Goal: Task Accomplishment & Management: Manage account settings

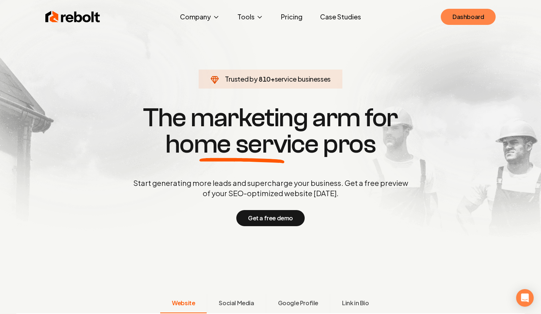
click at [472, 16] on link "Dashboard" at bounding box center [468, 17] width 55 height 16
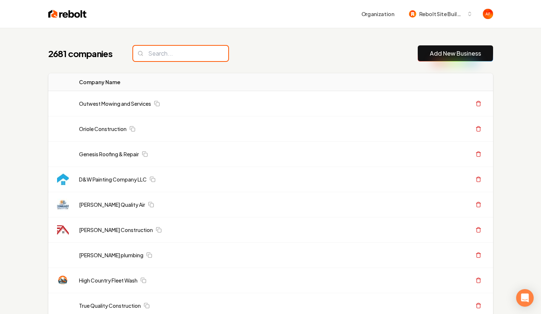
click at [194, 60] on input "search" at bounding box center [180, 53] width 95 height 15
click at [203, 58] on input "search" at bounding box center [180, 53] width 95 height 15
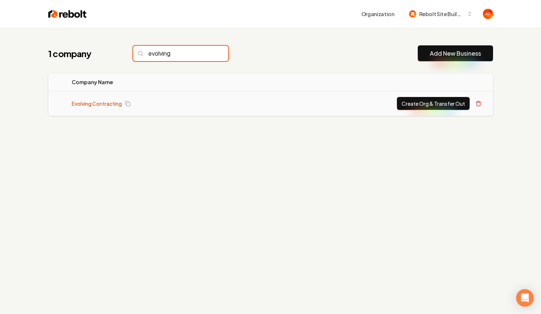
type input "evolving"
click at [91, 101] on link "Evolving Contracting" at bounding box center [97, 103] width 50 height 7
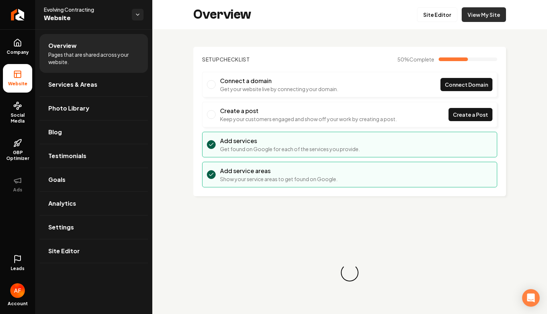
click at [479, 11] on link "View My Site" at bounding box center [483, 14] width 44 height 15
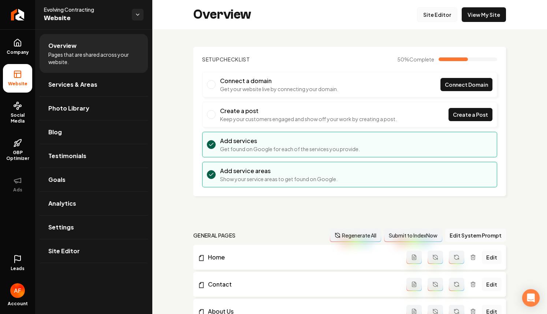
click at [421, 14] on link "Site Editor" at bounding box center [437, 14] width 40 height 15
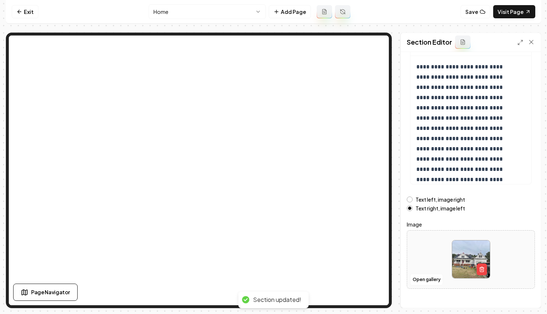
scroll to position [81, 0]
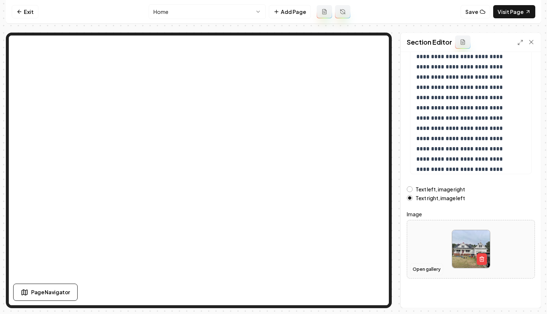
click at [427, 271] on button "Open gallery" at bounding box center [426, 269] width 33 height 12
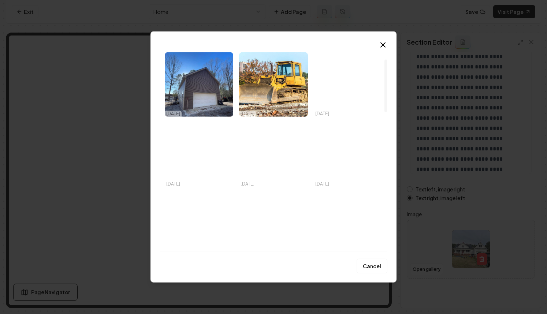
scroll to position [2, 0]
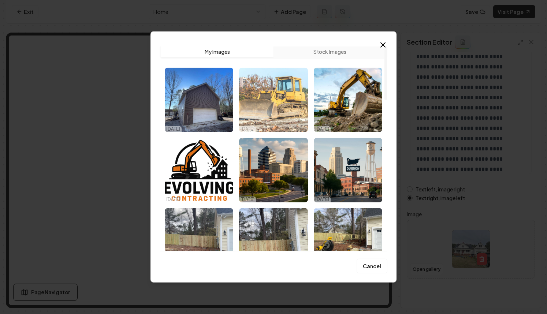
click at [286, 88] on img "Select image image_68ee548d5c7cd75eb8533840.jpg" at bounding box center [273, 100] width 68 height 64
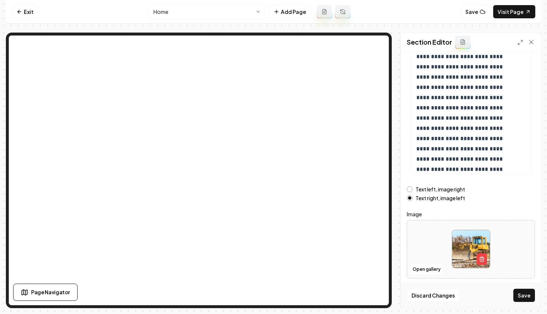
drag, startPoint x: 528, startPoint y: 300, endPoint x: 513, endPoint y: 279, distance: 26.2
click at [528, 300] on button "Save" at bounding box center [524, 295] width 22 height 13
click at [448, 190] on label "Text left, image right" at bounding box center [439, 189] width 49 height 5
click at [412, 190] on button "Text left, image right" at bounding box center [409, 189] width 6 height 6
click at [519, 292] on button "Save" at bounding box center [524, 295] width 22 height 13
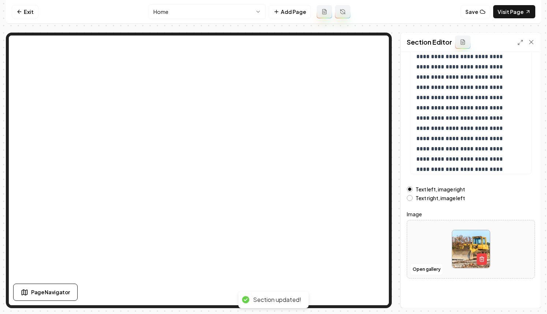
scroll to position [0, 0]
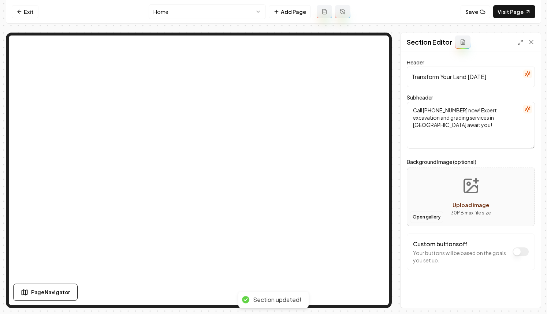
click at [419, 214] on button "Open gallery" at bounding box center [426, 217] width 33 height 12
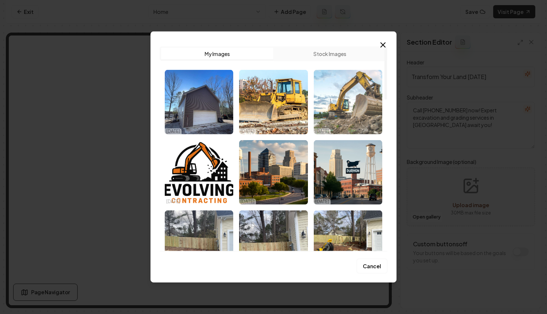
click at [337, 106] on img "Select image image_68ee54635c7cd75eb8524c7e.jpg" at bounding box center [348, 102] width 68 height 64
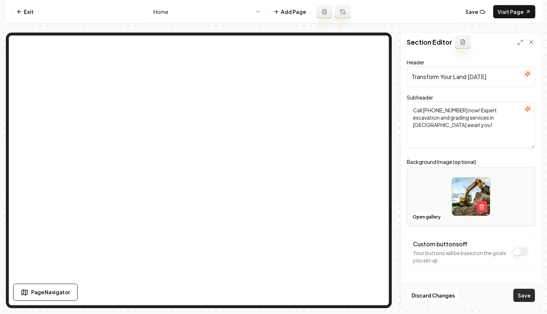
click at [519, 299] on button "Save" at bounding box center [524, 295] width 22 height 13
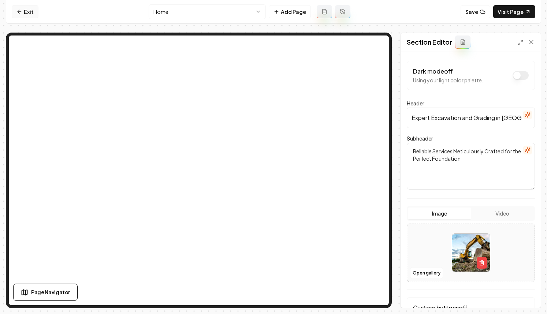
click at [31, 12] on link "Exit" at bounding box center [25, 11] width 27 height 13
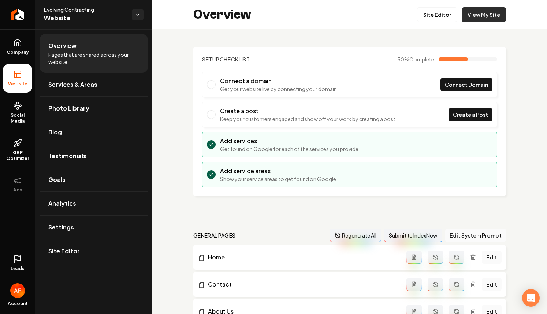
click at [470, 14] on link "View My Site" at bounding box center [483, 14] width 44 height 15
click at [432, 21] on link "Site Editor" at bounding box center [437, 14] width 40 height 15
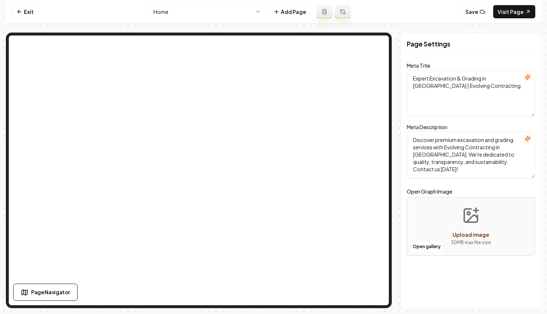
click at [222, 14] on html "Computer Required This feature is only available on a computer. Please switch t…" at bounding box center [273, 157] width 547 height 314
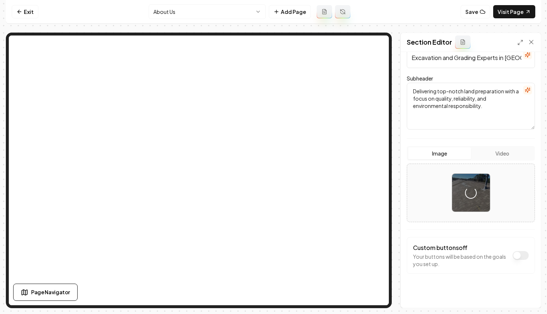
scroll to position [64, 0]
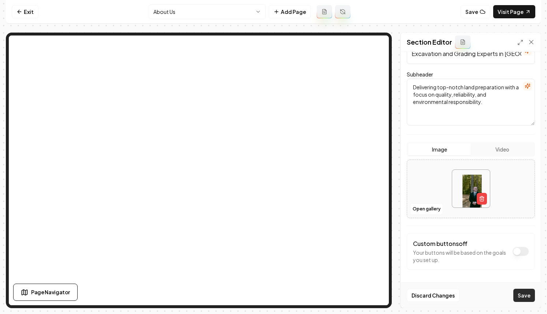
click at [526, 300] on button "Save" at bounding box center [524, 295] width 22 height 13
click at [27, 12] on link "Exit" at bounding box center [25, 11] width 27 height 13
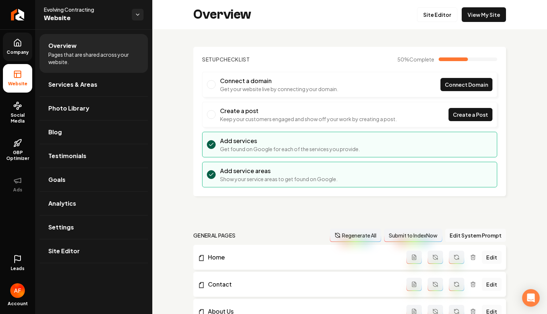
click at [19, 56] on link "Company" at bounding box center [17, 47] width 29 height 29
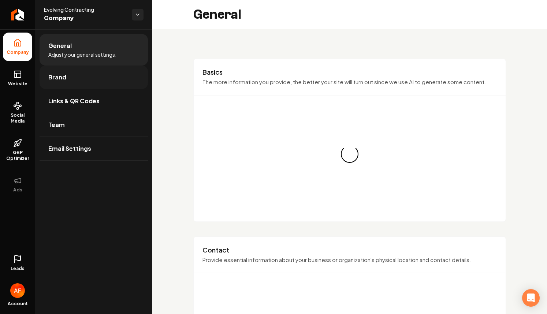
click at [64, 81] on span "Brand" at bounding box center [57, 77] width 18 height 9
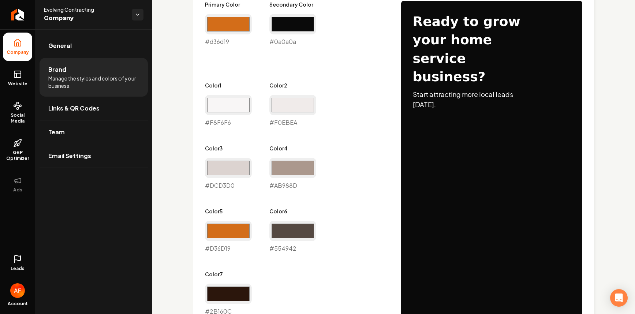
scroll to position [379, 0]
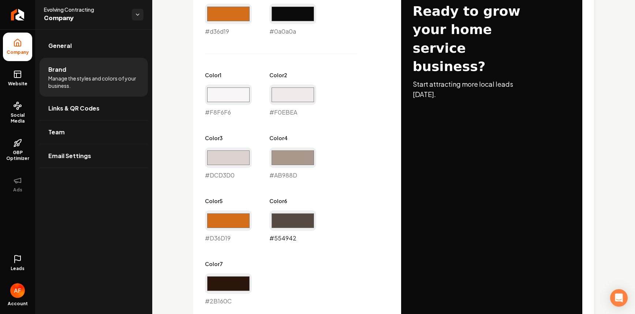
click at [300, 218] on input "#554942" at bounding box center [292, 220] width 47 height 20
type input "#d36d19"
click at [307, 222] on input "#d36d19" at bounding box center [292, 220] width 47 height 20
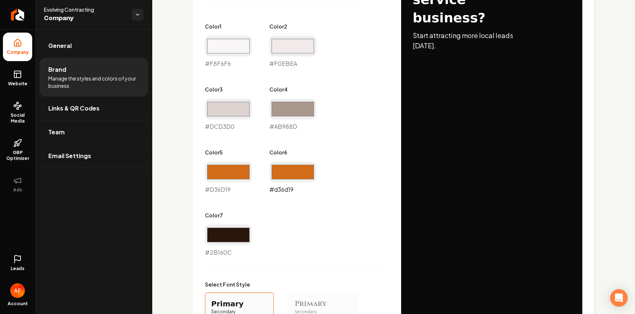
scroll to position [623, 0]
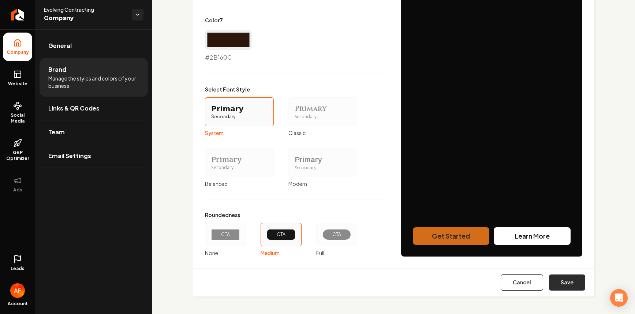
click at [541, 279] on button "Save" at bounding box center [567, 282] width 36 height 16
type input "#f8f6f6"
type input "#f0ebea"
type input "#dcd3d0"
type input "#ab988d"
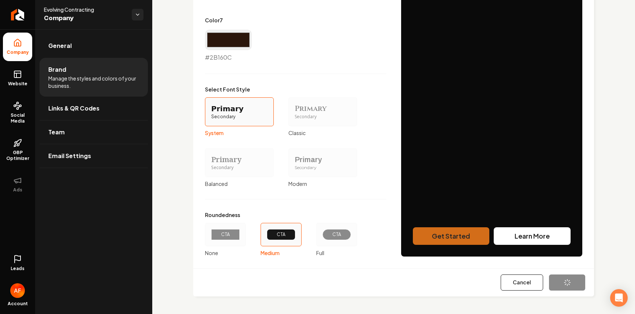
type input "#d36d19"
type input "#2b160c"
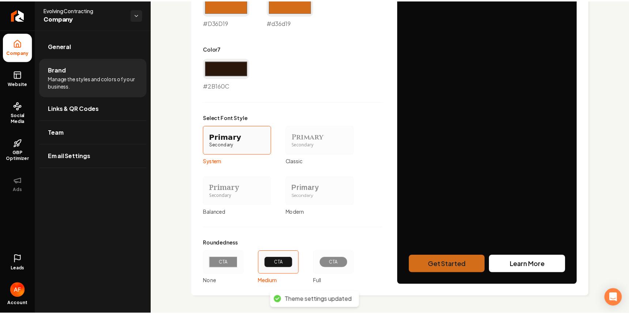
scroll to position [595, 0]
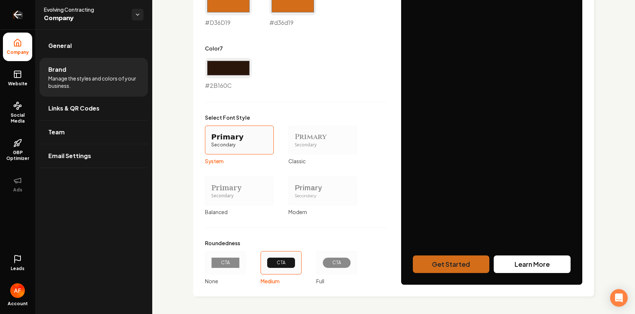
click at [15, 15] on icon "Return to dashboard" at bounding box center [17, 15] width 7 height 0
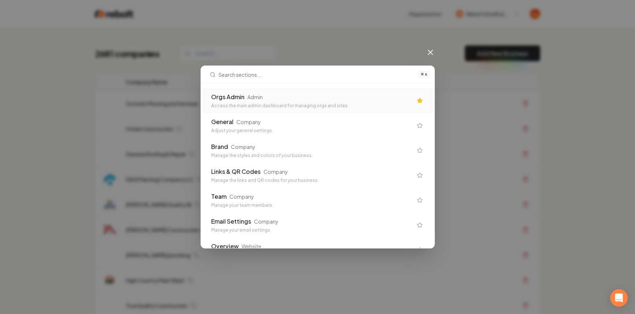
click at [249, 98] on div "Admin" at bounding box center [254, 96] width 15 height 7
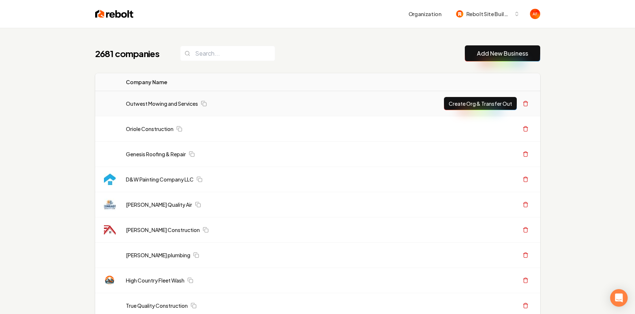
click at [261, 93] on td "Outwest Mowing and Services" at bounding box center [273, 103] width 307 height 25
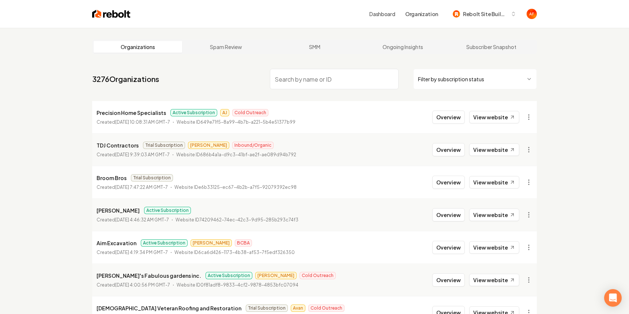
drag, startPoint x: 118, startPoint y: 12, endPoint x: 631, endPoint y: 90, distance: 518.8
click at [118, 12] on img at bounding box center [111, 14] width 38 height 10
